Goal: Task Accomplishment & Management: Manage account settings

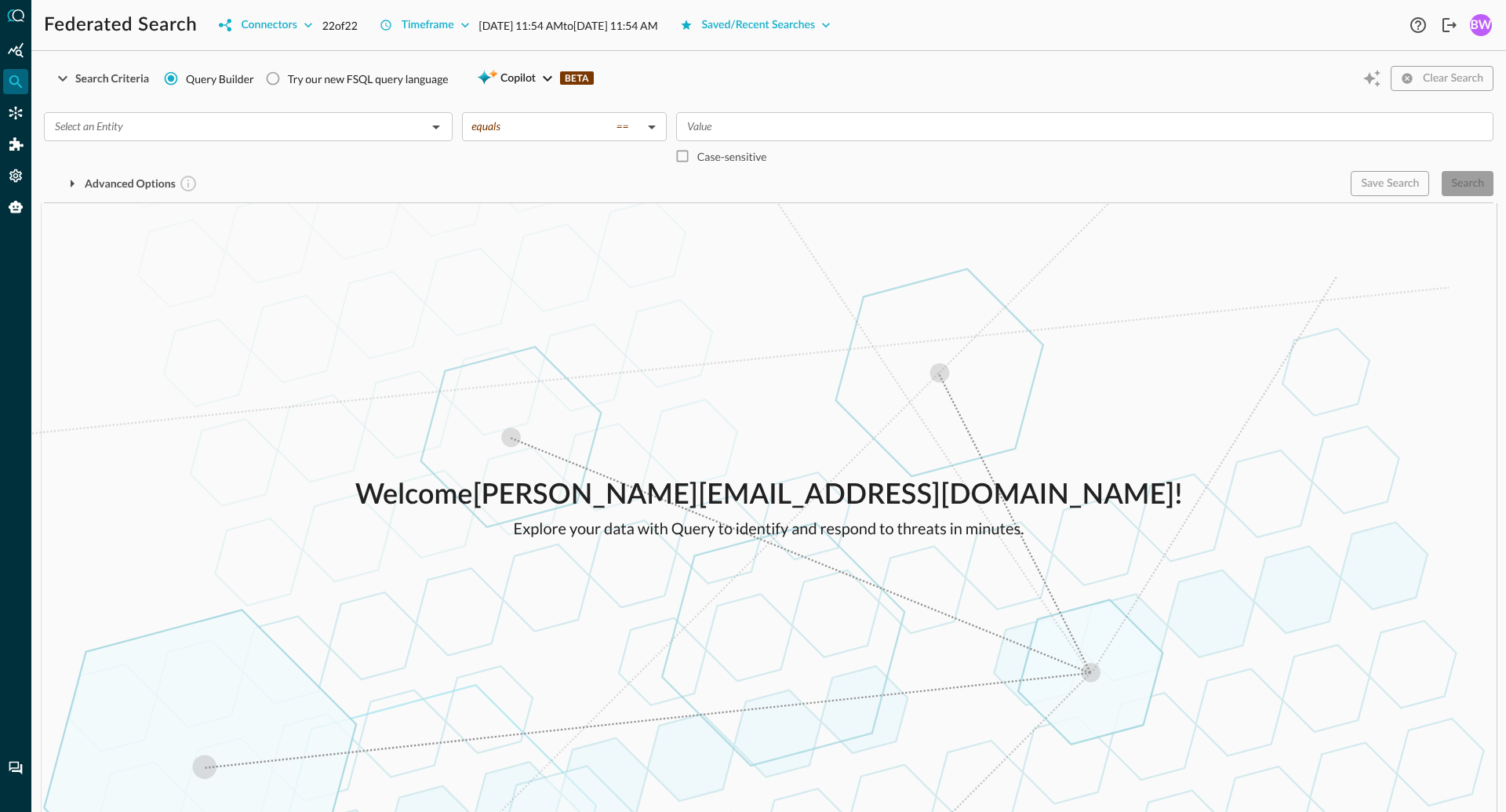
click at [505, 282] on div "Welcome [PERSON_NAME][EMAIL_ADDRESS][DOMAIN_NAME] ! Explore your data with Quer…" at bounding box center [768, 507] width 1474 height 609
click at [994, 22] on div "Federated Search Connectors 22 of 22 Timeframe [DATE] 11:54 AM to [DATE] 11:54 …" at bounding box center [724, 25] width 1361 height 25
click at [389, 415] on div "Welcome [PERSON_NAME][EMAIL_ADDRESS][DOMAIN_NAME] ! Explore your data with Quer…" at bounding box center [768, 507] width 1474 height 609
click at [668, 362] on div "Welcome [PERSON_NAME][EMAIL_ADDRESS][DOMAIN_NAME] ! Explore your data with Quer…" at bounding box center [768, 507] width 1474 height 609
click at [981, 14] on div "Federated Search Connectors 22 of 22 Timeframe [DATE] 11:54 AM to [DATE] 11:54 …" at bounding box center [724, 25] width 1361 height 25
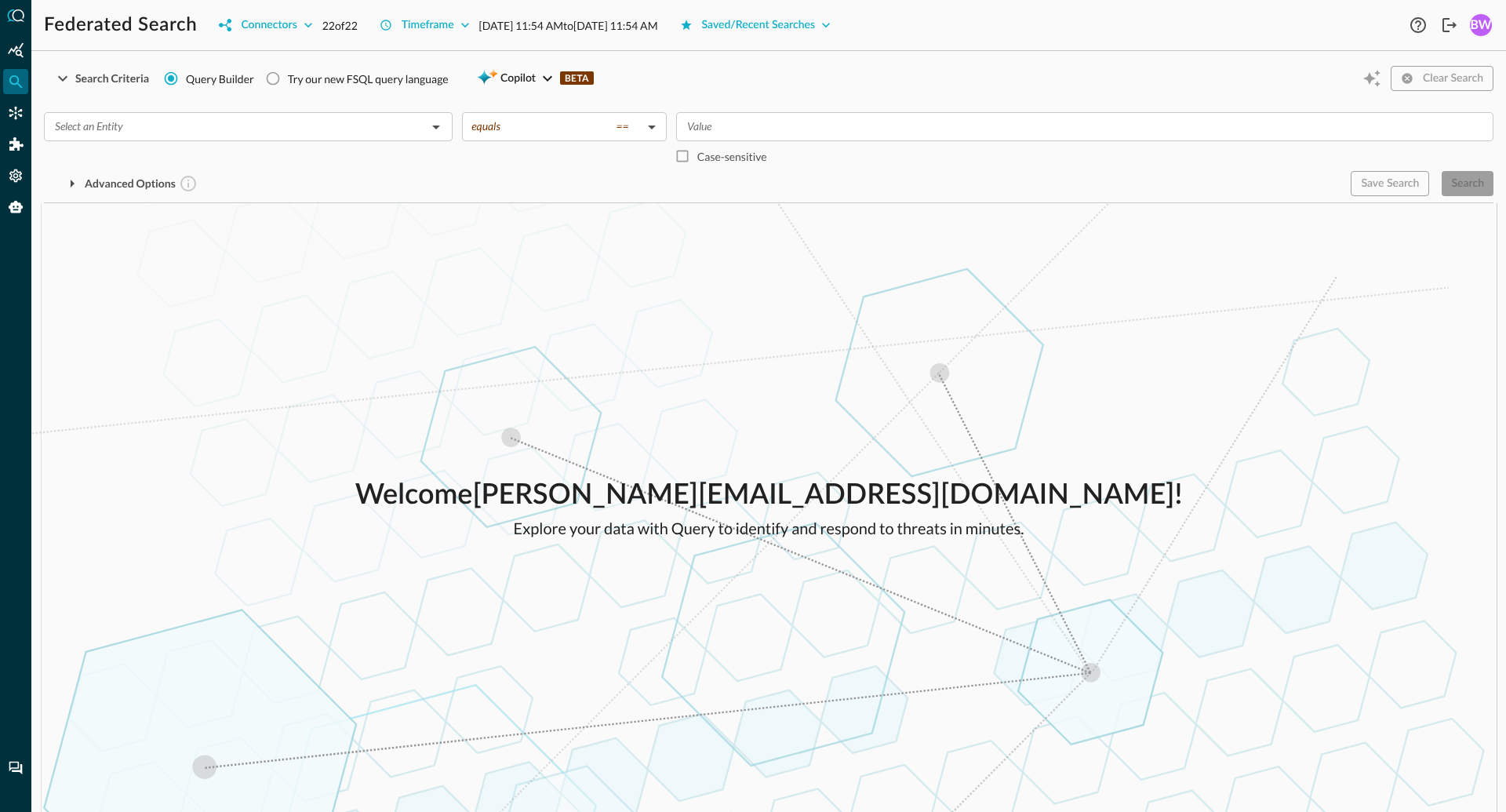
click at [879, 183] on div "Advanced Options" at bounding box center [690, 183] width 1294 height 25
click at [374, 317] on div "Welcome [PERSON_NAME][EMAIL_ADDRESS][DOMAIN_NAME] ! Explore your data with Quer…" at bounding box center [768, 507] width 1474 height 609
click at [288, 182] on div "Advanced Options" at bounding box center [690, 183] width 1294 height 25
click at [68, 181] on icon "button" at bounding box center [72, 183] width 19 height 19
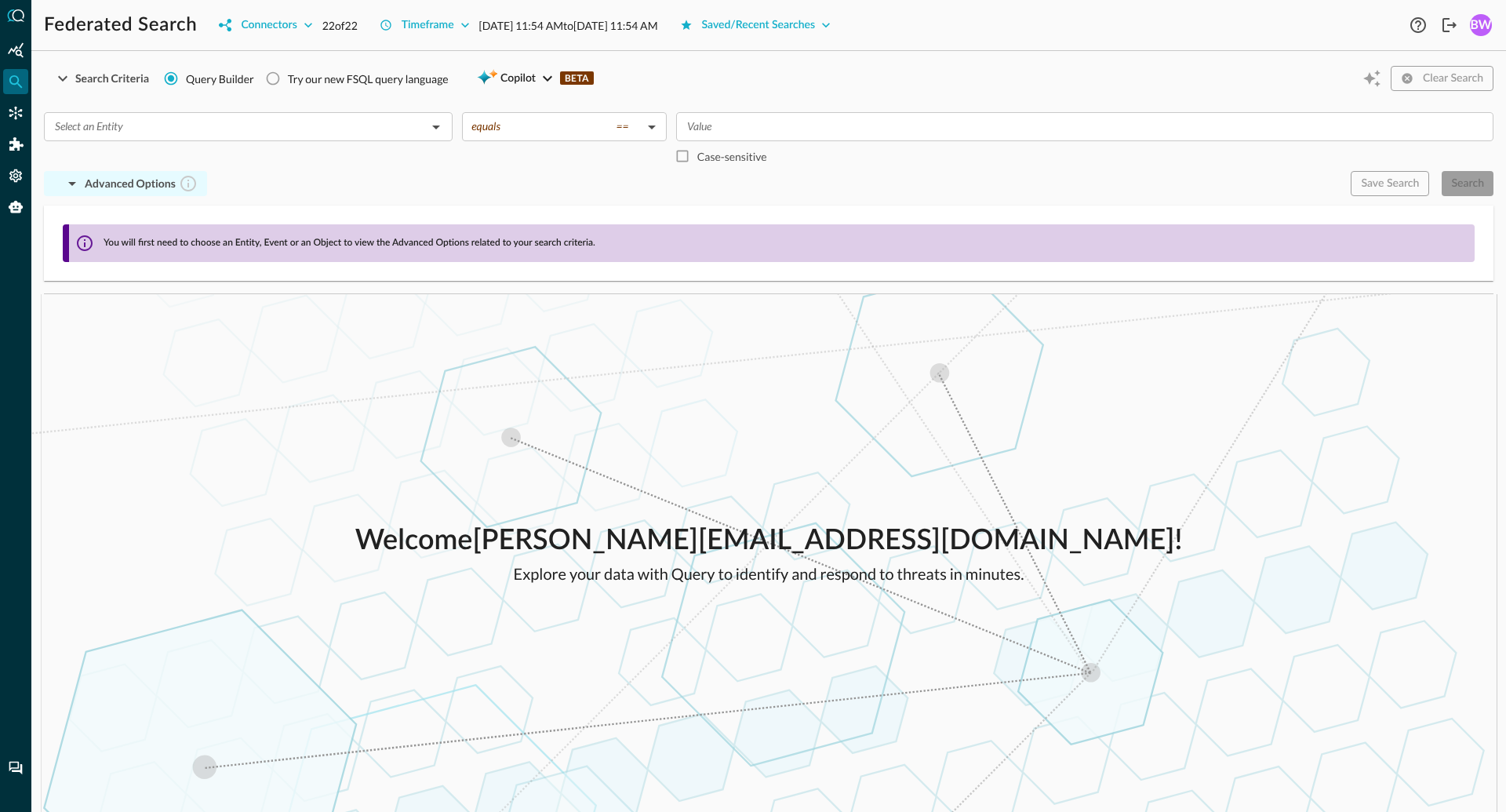
click at [352, 166] on div "​" at bounding box center [248, 141] width 408 height 59
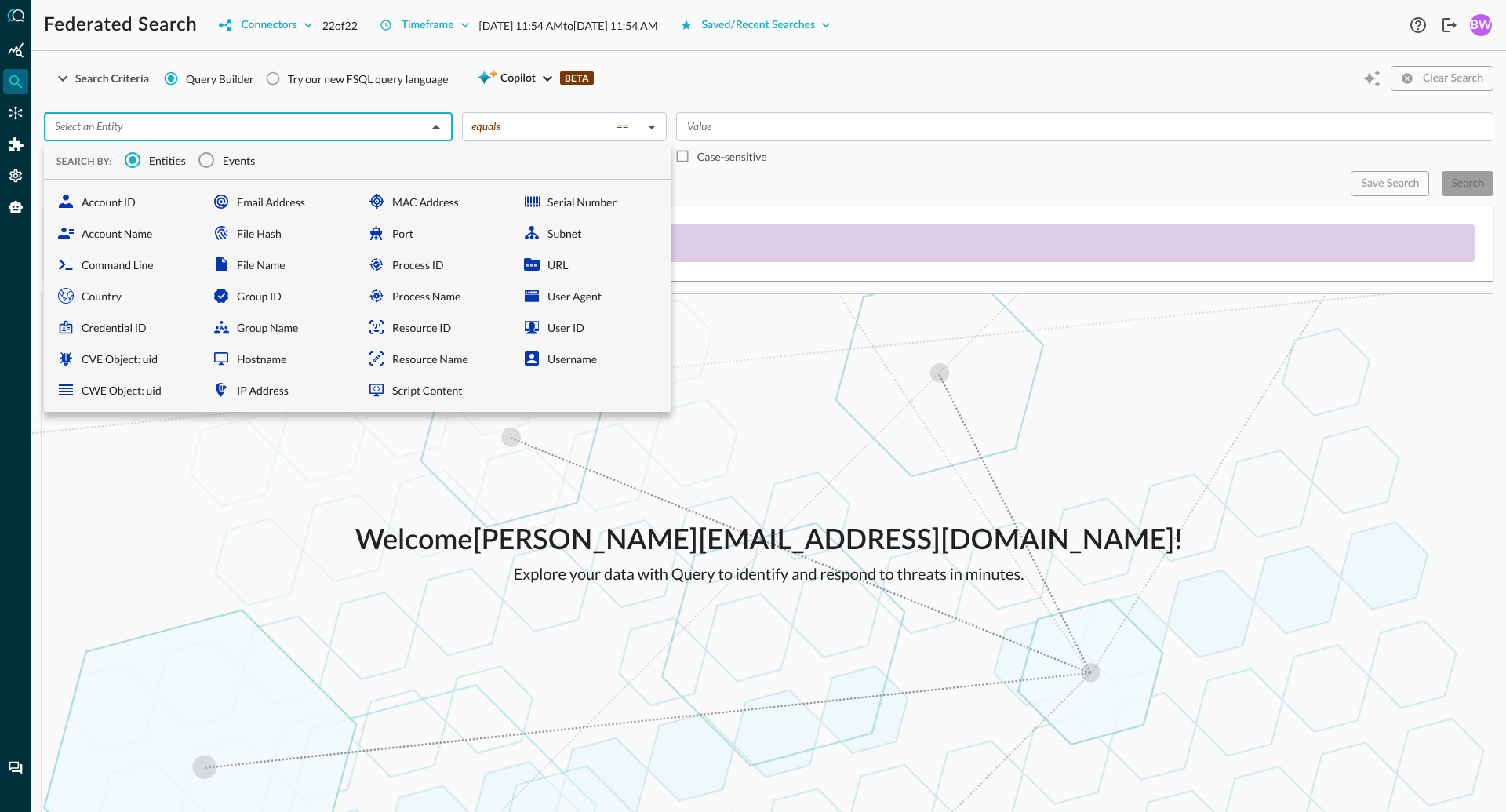
click at [779, 180] on div "Advanced Options" at bounding box center [690, 183] width 1294 height 25
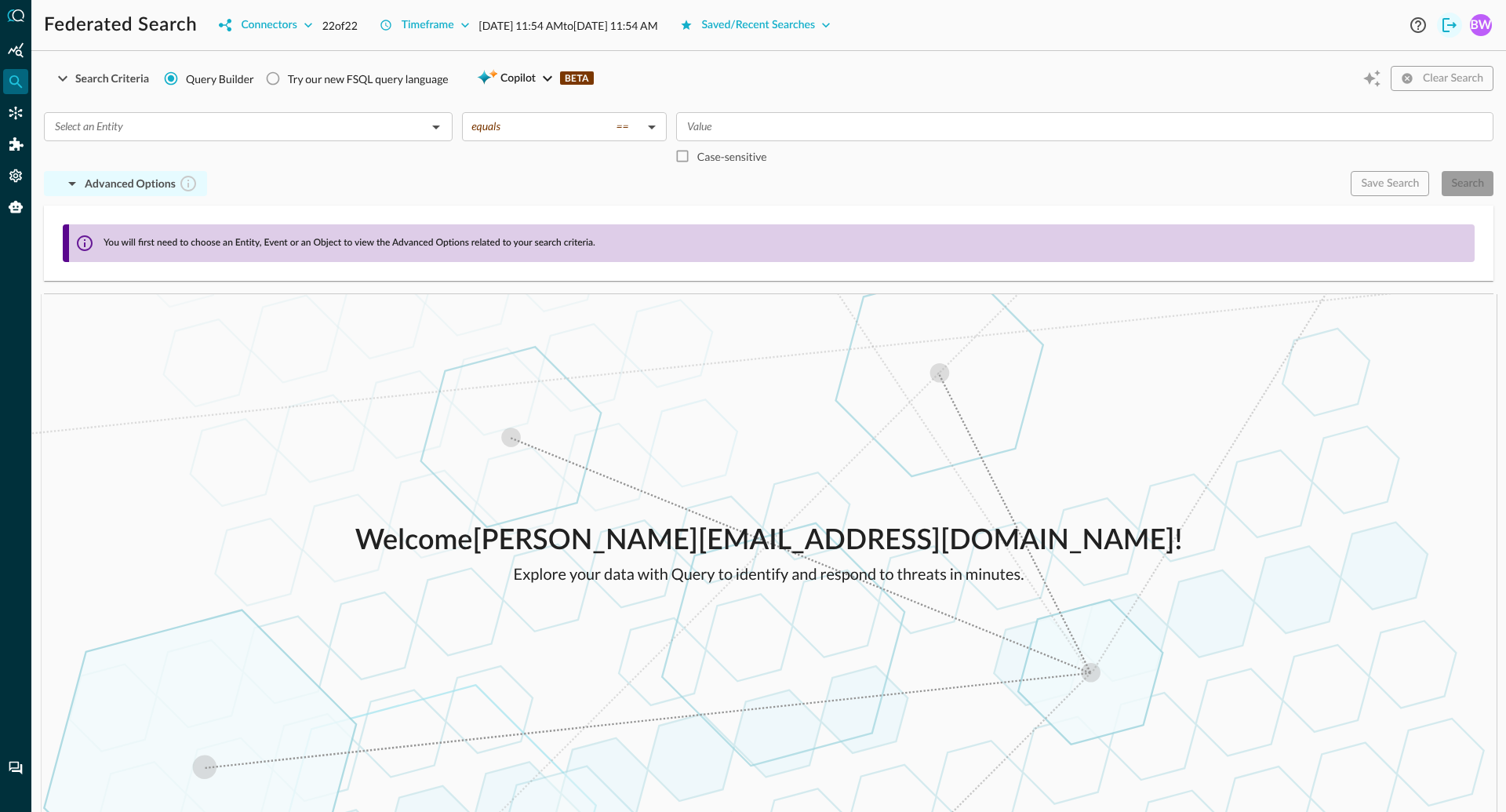
click at [1451, 30] on icon "Logout" at bounding box center [1449, 25] width 19 height 19
